Goal: Task Accomplishment & Management: Complete application form

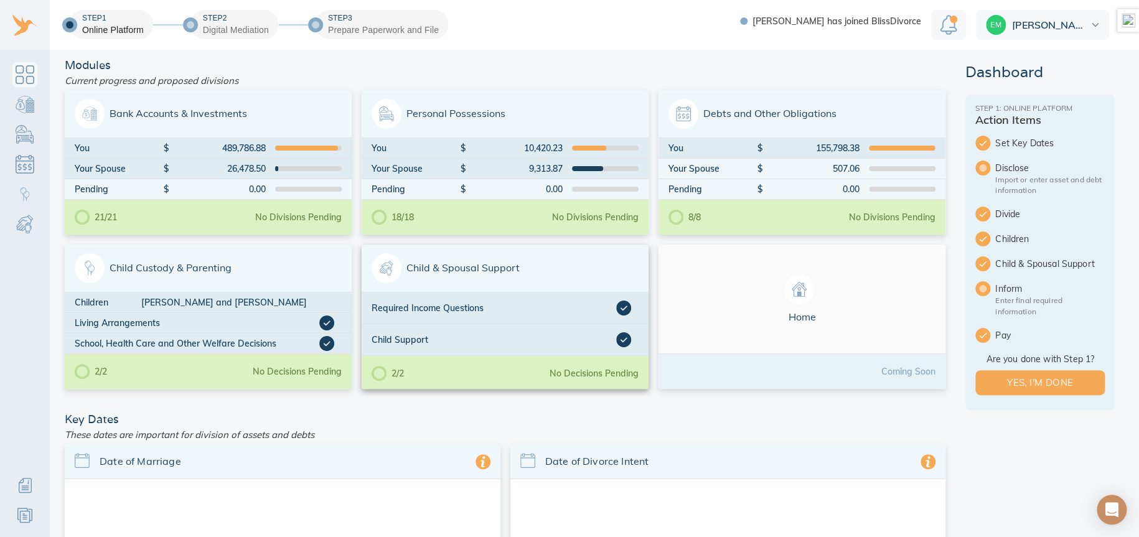
click at [559, 260] on span "Child & Spousal Support" at bounding box center [505, 268] width 267 height 30
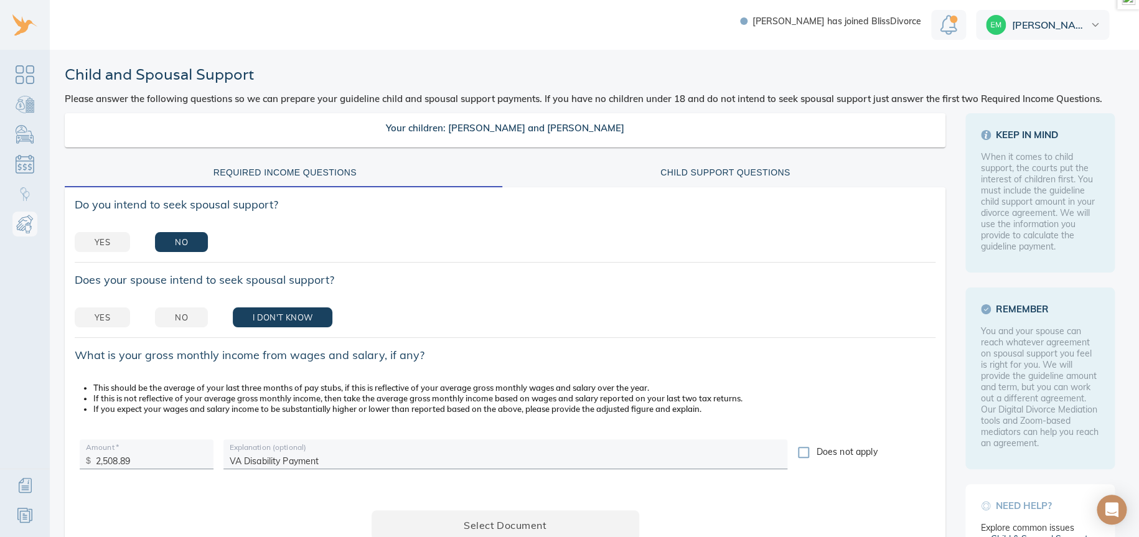
click at [758, 165] on div "Child Support Questions" at bounding box center [726, 173] width 426 height 16
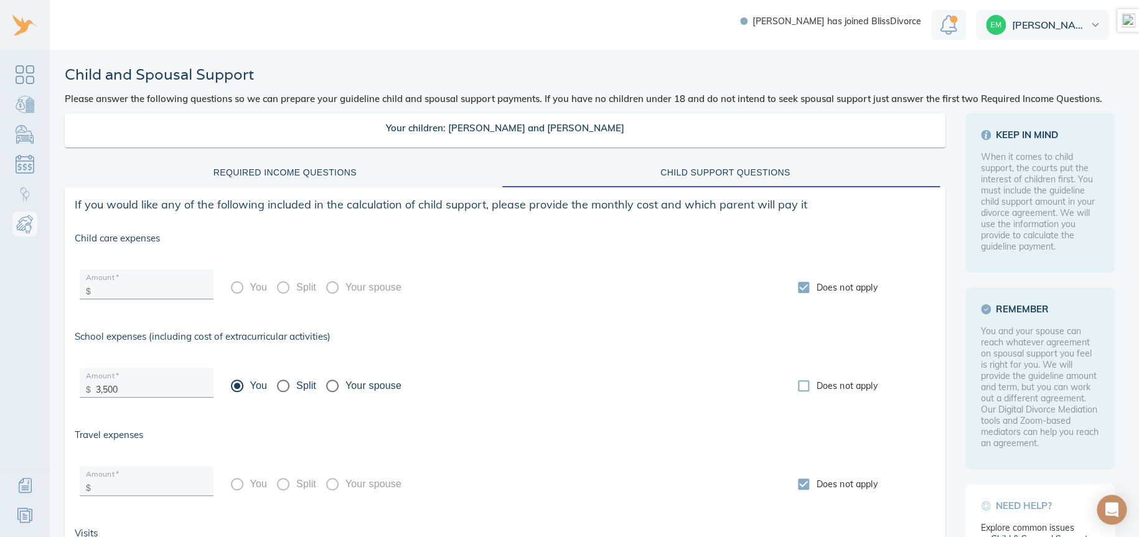
click at [325, 167] on div "Required Income Questions" at bounding box center [285, 173] width 426 height 16
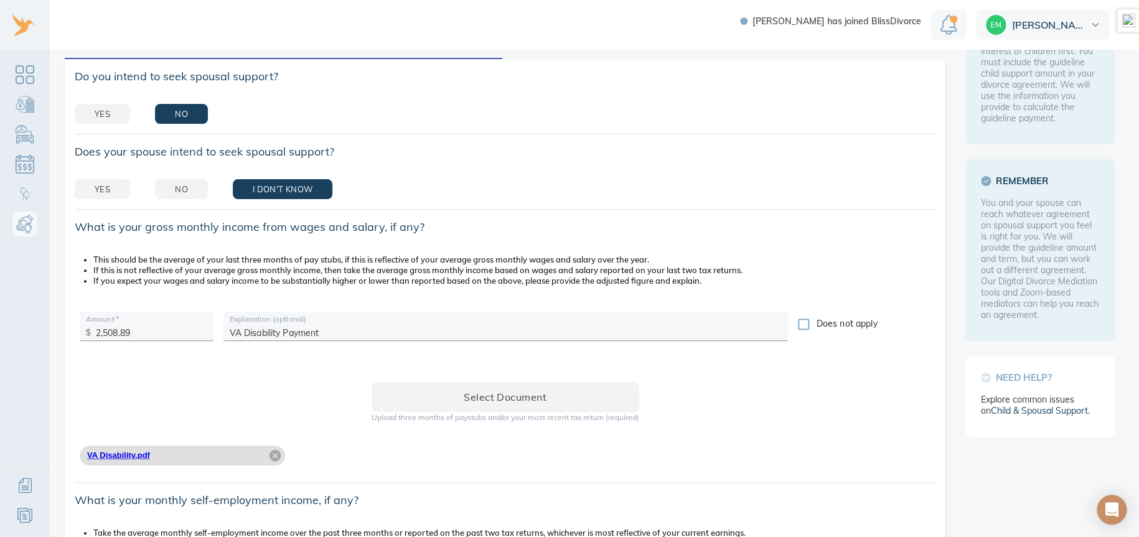
scroll to position [207, 0]
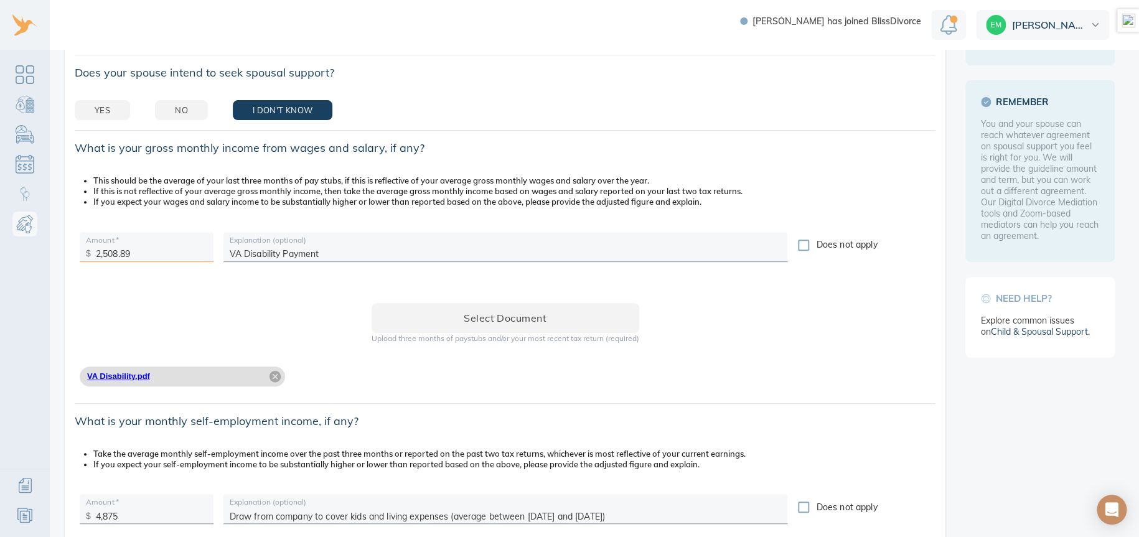
drag, startPoint x: 143, startPoint y: 253, endPoint x: 88, endPoint y: 254, distance: 55.4
click at [88, 254] on div "$ 2,508.89" at bounding box center [147, 249] width 134 height 25
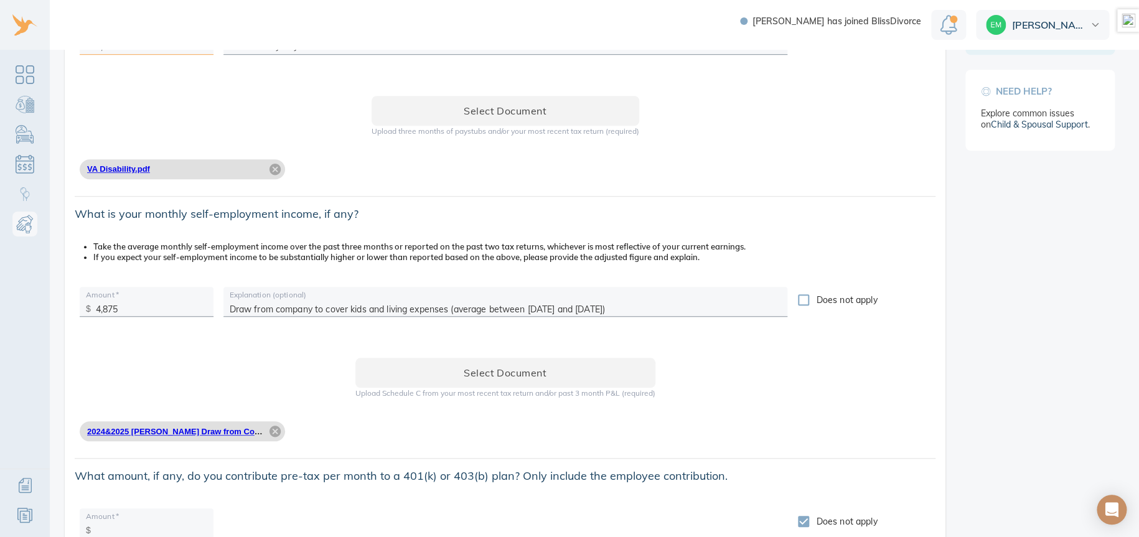
scroll to position [0, 0]
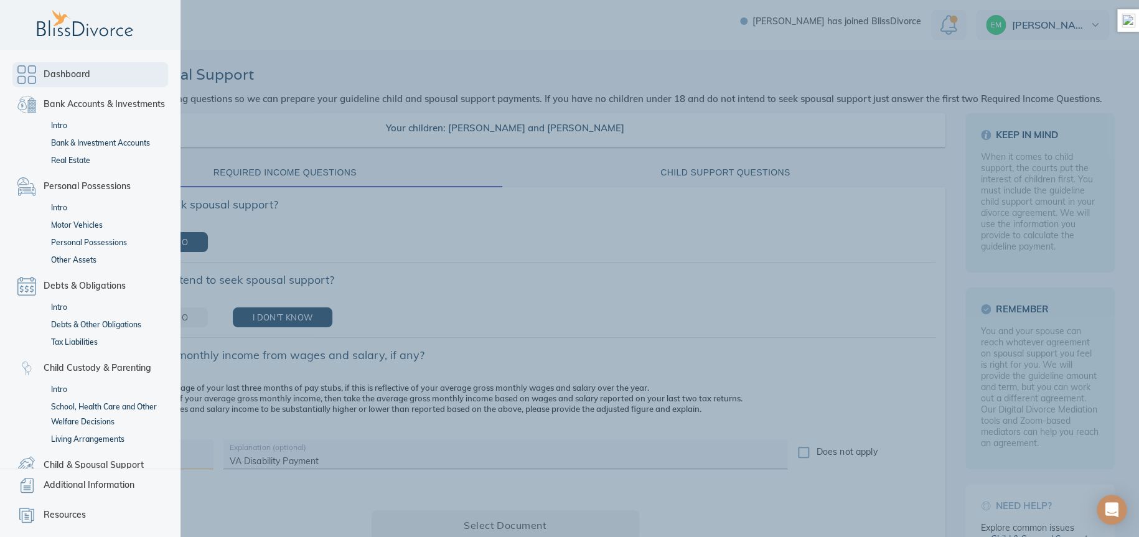
click at [20, 69] on link "Dashboard" at bounding box center [90, 74] width 156 height 25
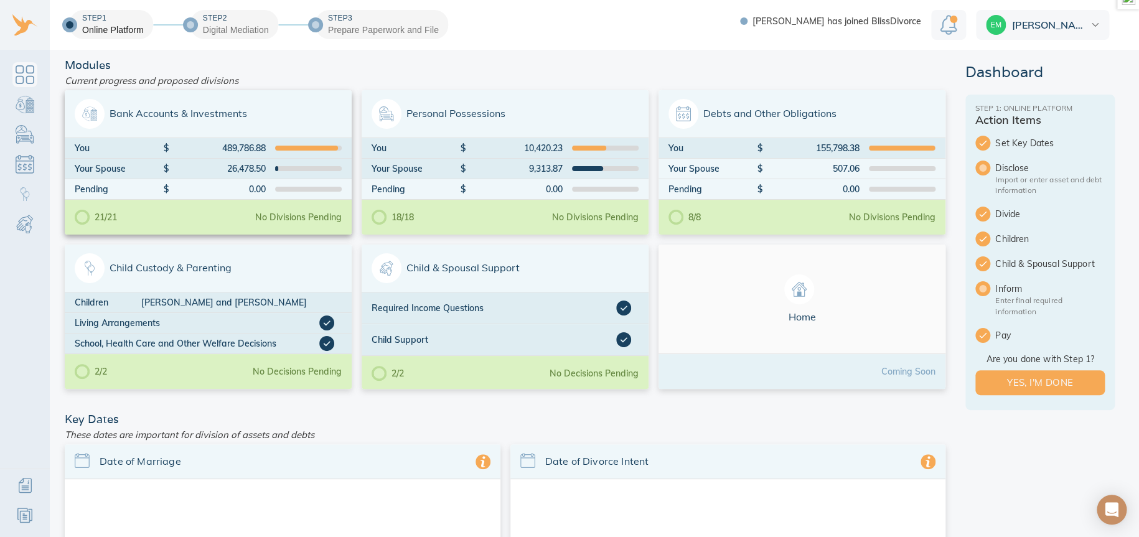
click at [193, 111] on span "Bank Accounts & Investments" at bounding box center [208, 114] width 267 height 30
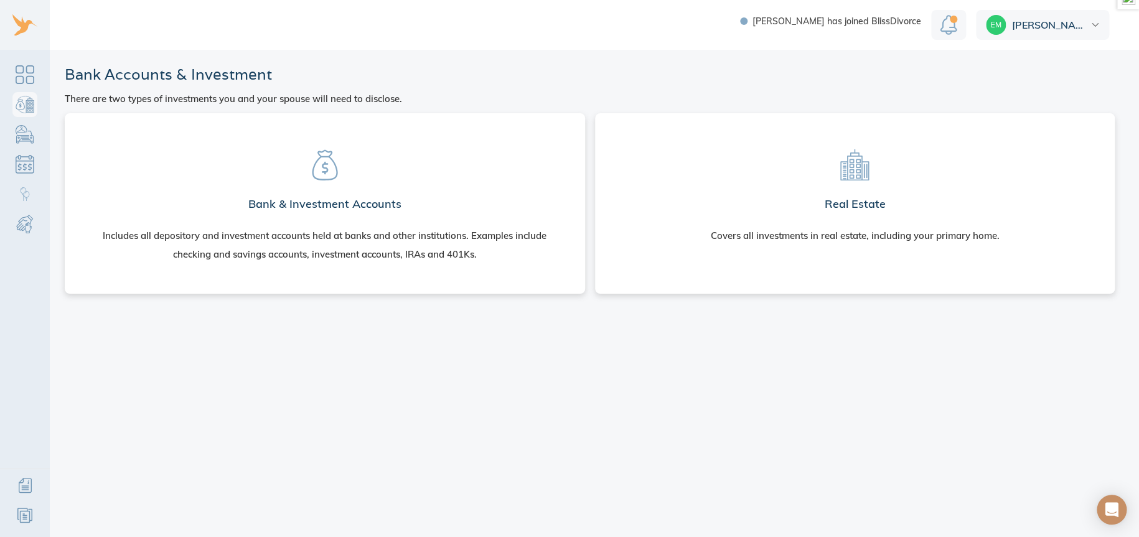
click at [328, 191] on section "Bank & Investment Accounts Includes all depository and investment accounts held…" at bounding box center [325, 201] width 501 height 156
